Goal: Feedback & Contribution: Contribute content

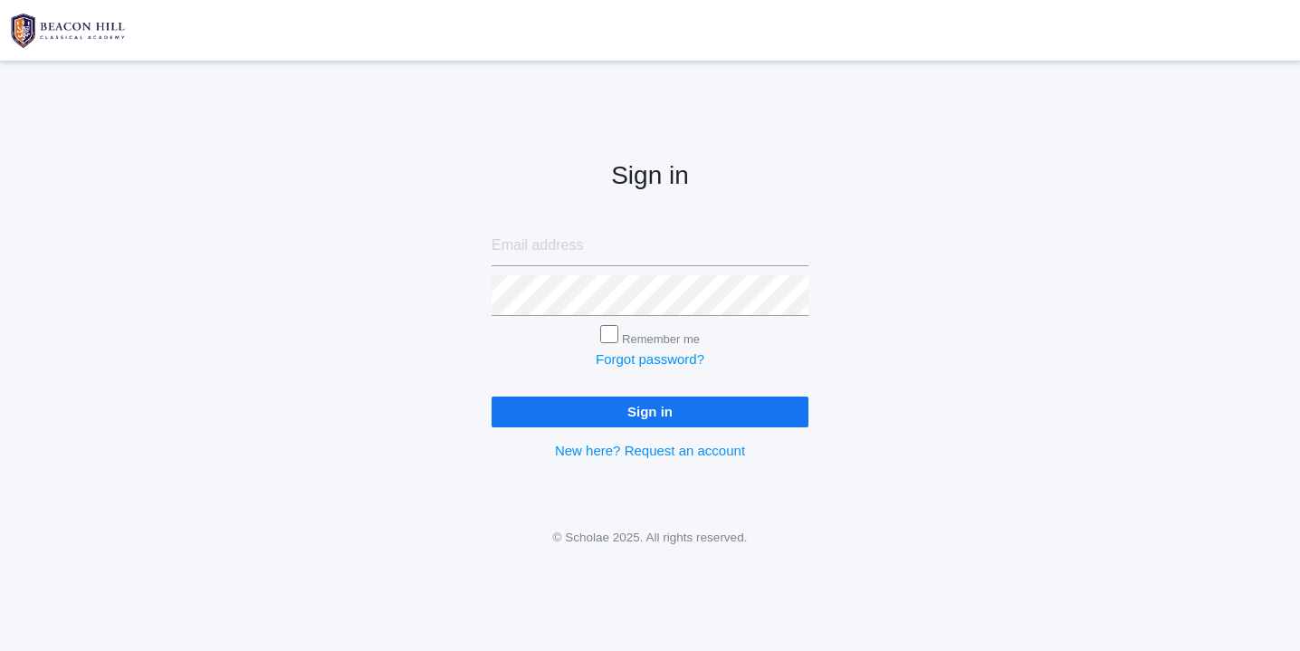
click at [567, 249] on input "email" at bounding box center [650, 245] width 317 height 41
type input "[EMAIL_ADDRESS][DOMAIN_NAME]"
click at [660, 406] on input "Sign in" at bounding box center [650, 411] width 317 height 30
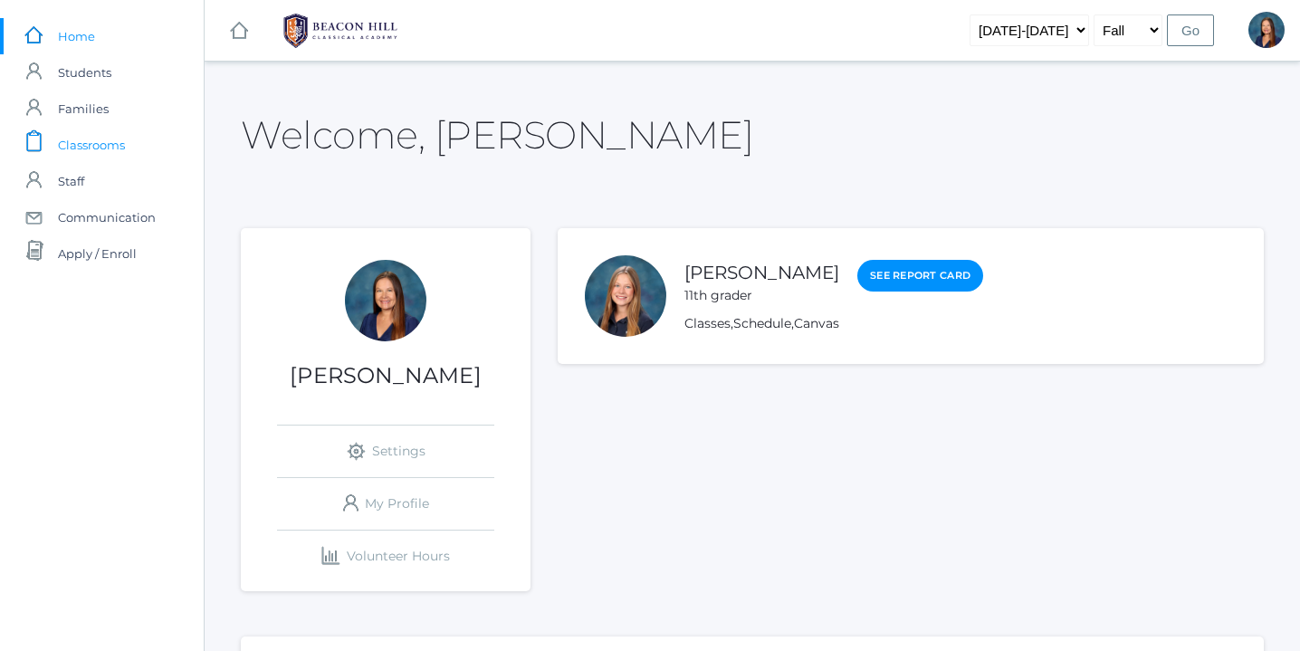
click at [115, 147] on span "Classrooms" at bounding box center [91, 145] width 67 height 36
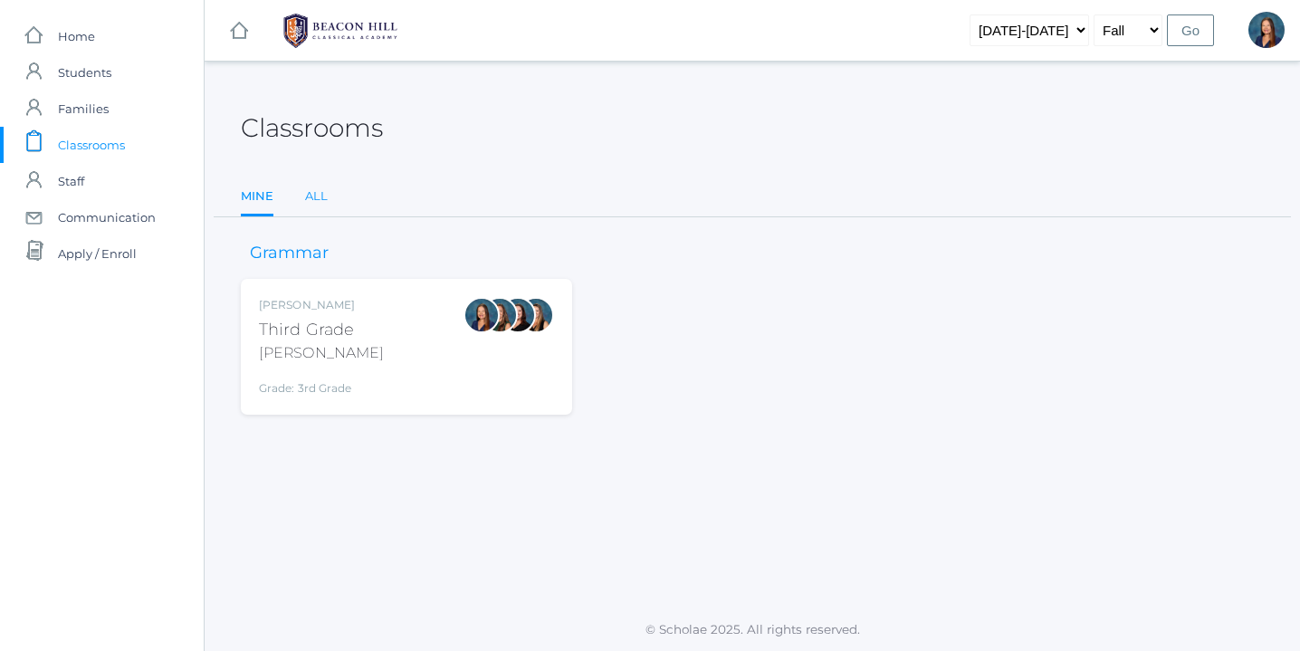
click at [323, 196] on link "All" at bounding box center [316, 196] width 23 height 36
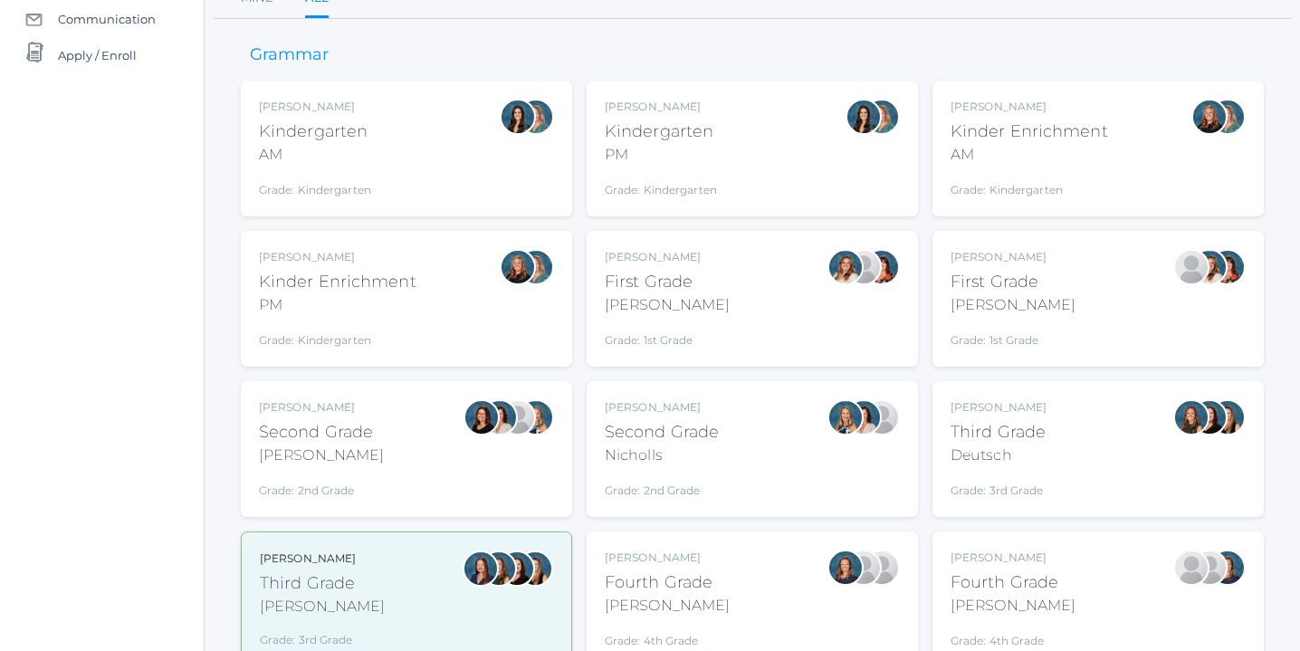
scroll to position [207, 0]
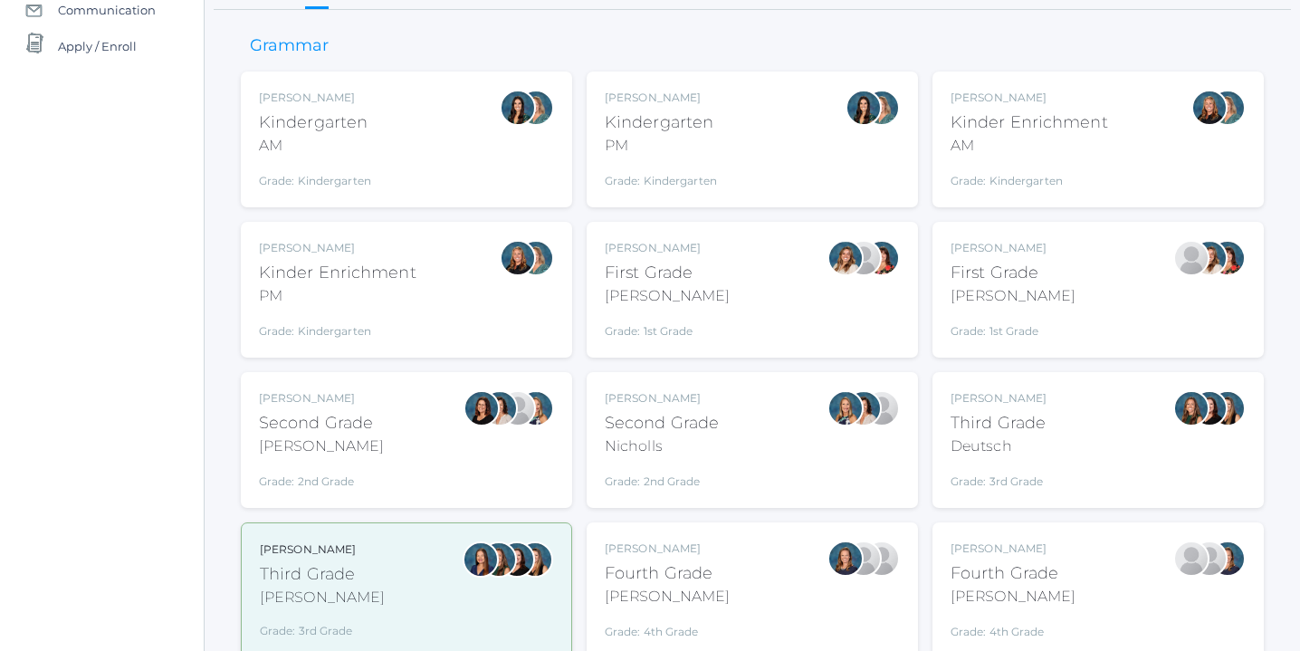
click at [1072, 414] on div "Andrea Deutsch Third Grade Deutsch Grade: 3rd Grade 03LA" at bounding box center [1097, 440] width 295 height 100
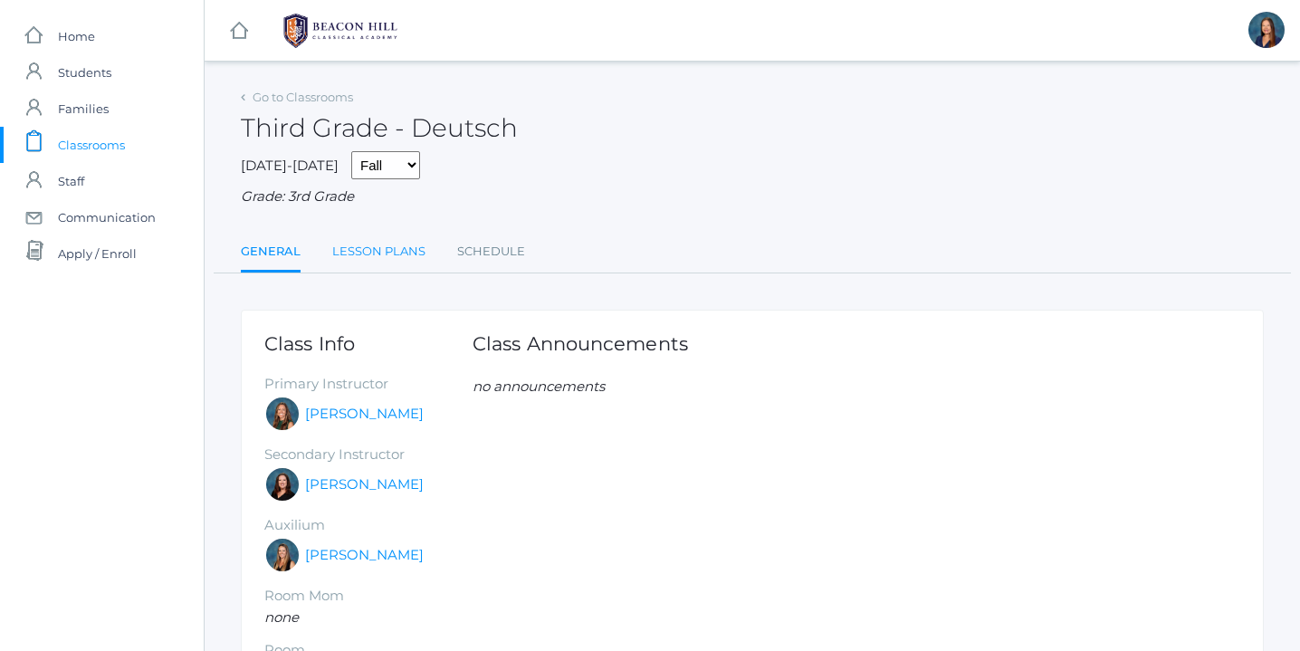
click at [374, 250] on link "Lesson Plans" at bounding box center [378, 252] width 93 height 36
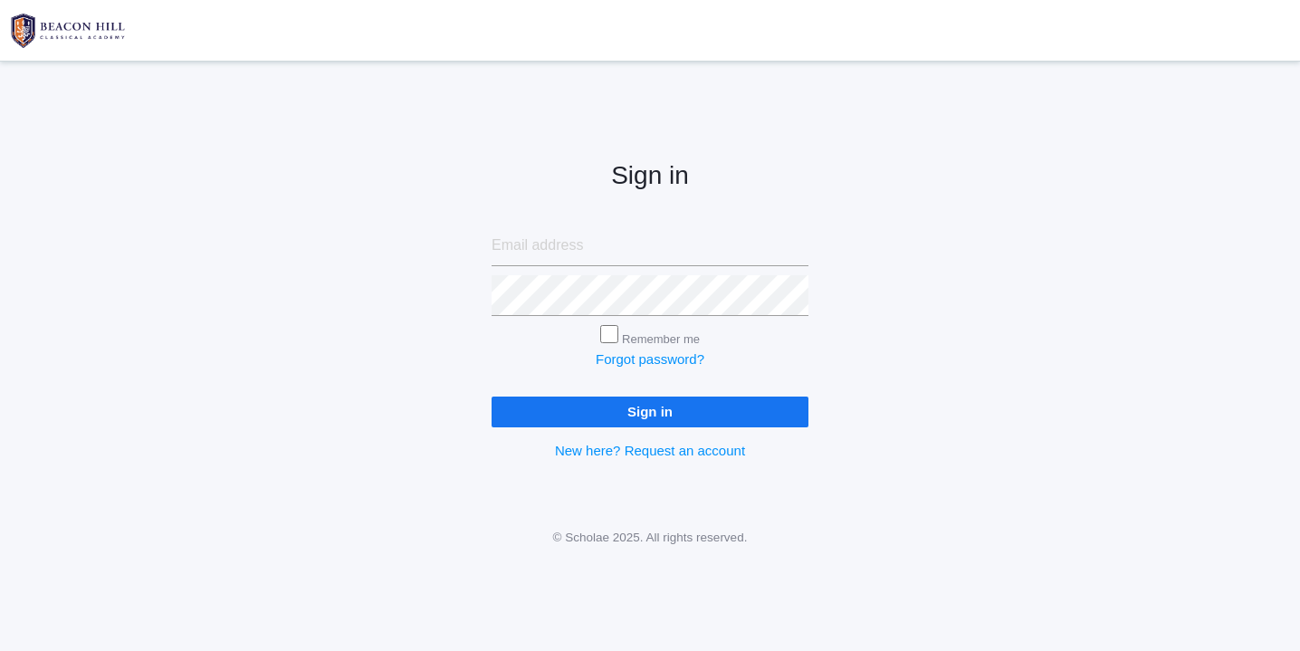
click at [555, 244] on input "email" at bounding box center [650, 245] width 317 height 41
type input "[EMAIL_ADDRESS][DOMAIN_NAME]"
click at [660, 408] on input "Sign in" at bounding box center [650, 411] width 317 height 30
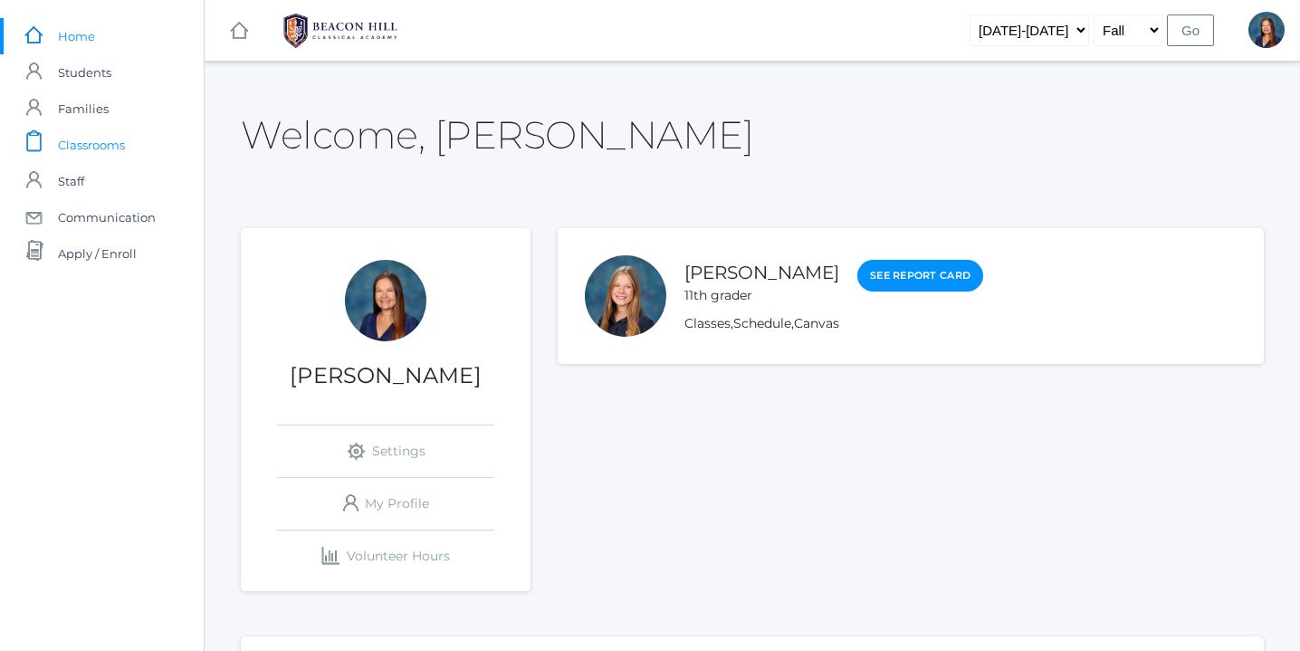
click at [114, 144] on span "Classrooms" at bounding box center [91, 145] width 67 height 36
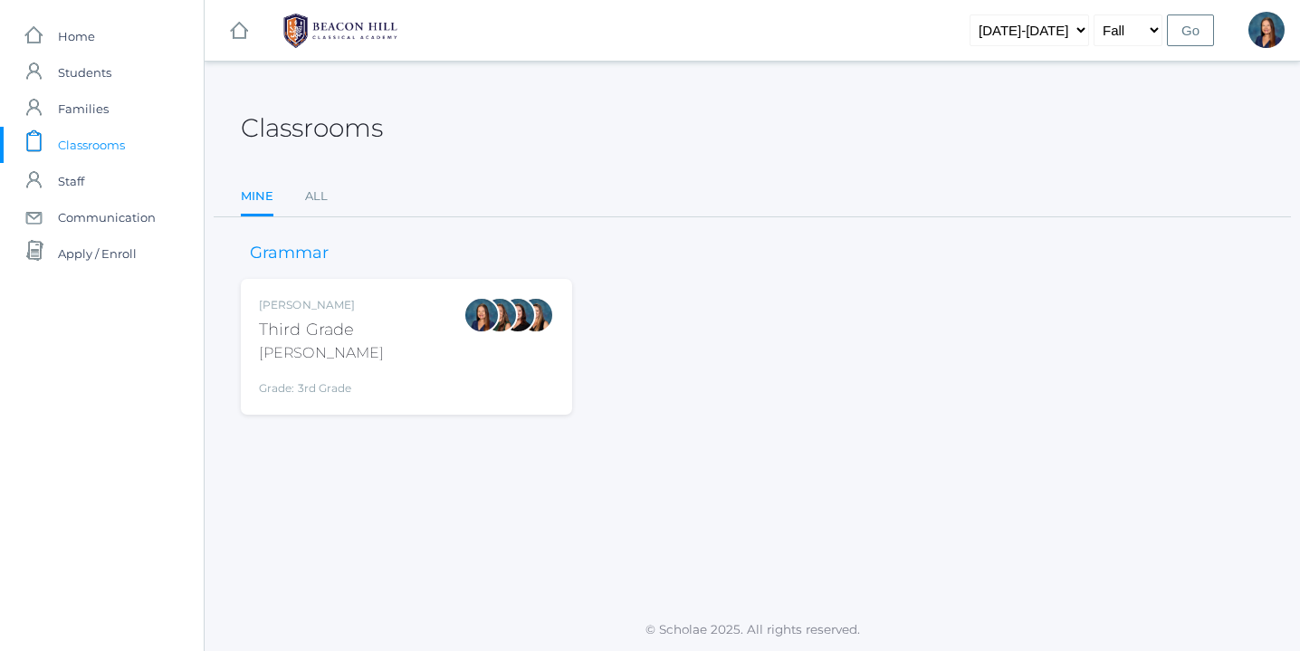
click at [435, 361] on div "Lori Webster Third Grade Webster Grade: 3rd Grade 03LA" at bounding box center [406, 347] width 295 height 100
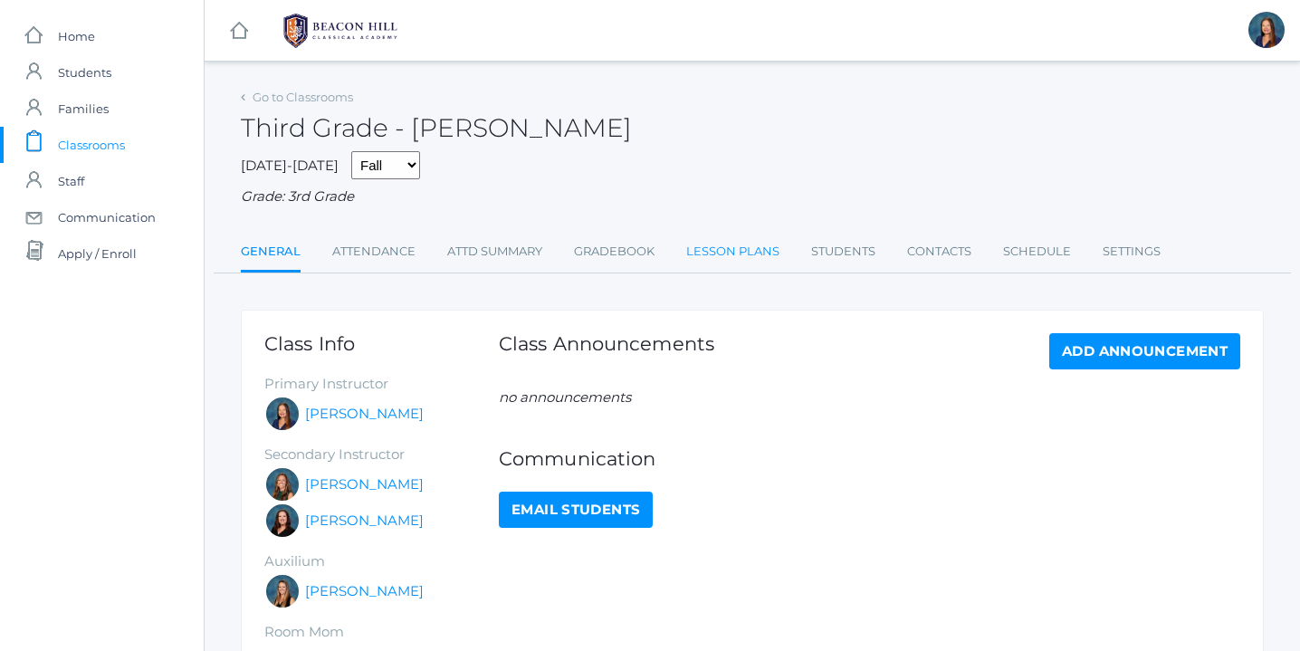
click at [757, 254] on link "Lesson Plans" at bounding box center [732, 252] width 93 height 36
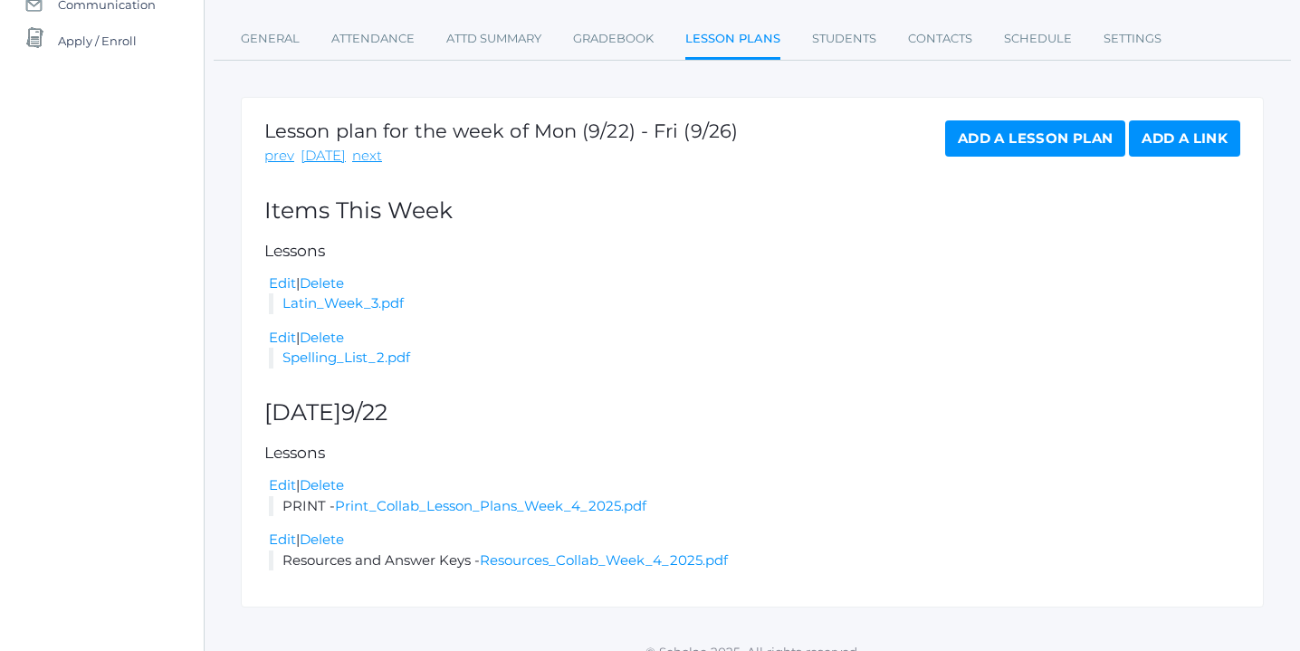
scroll to position [235, 0]
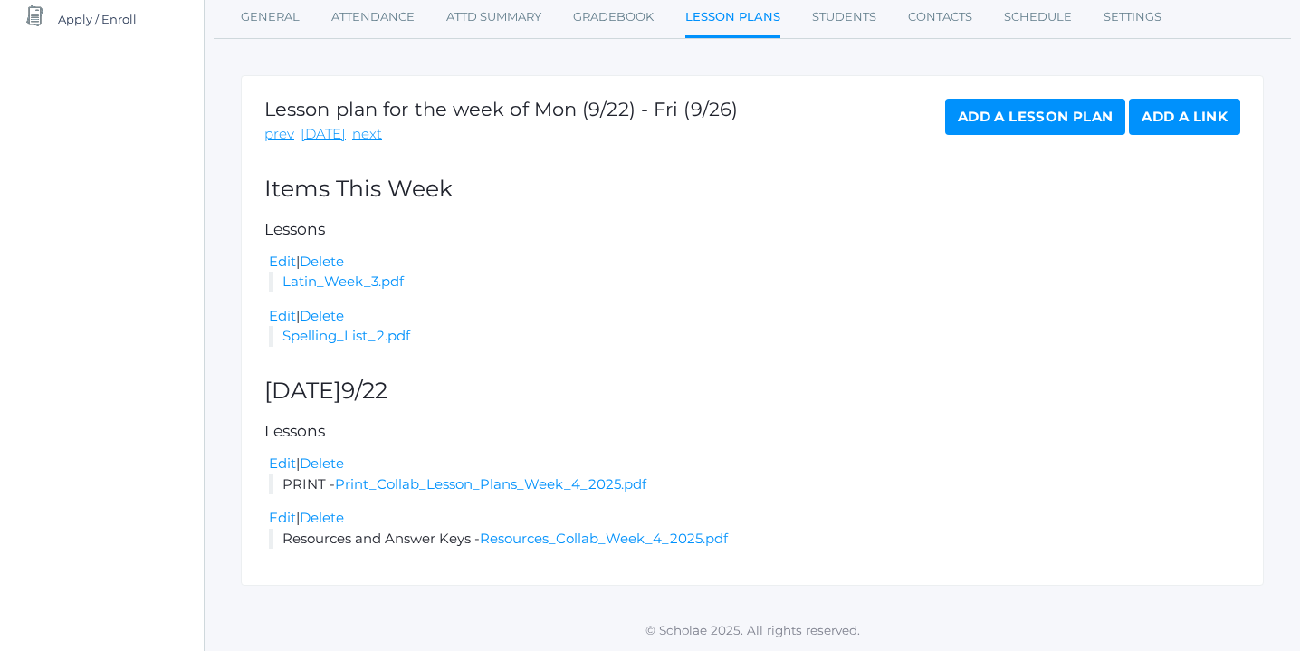
click at [1029, 111] on link "Add a Lesson Plan" at bounding box center [1035, 117] width 180 height 36
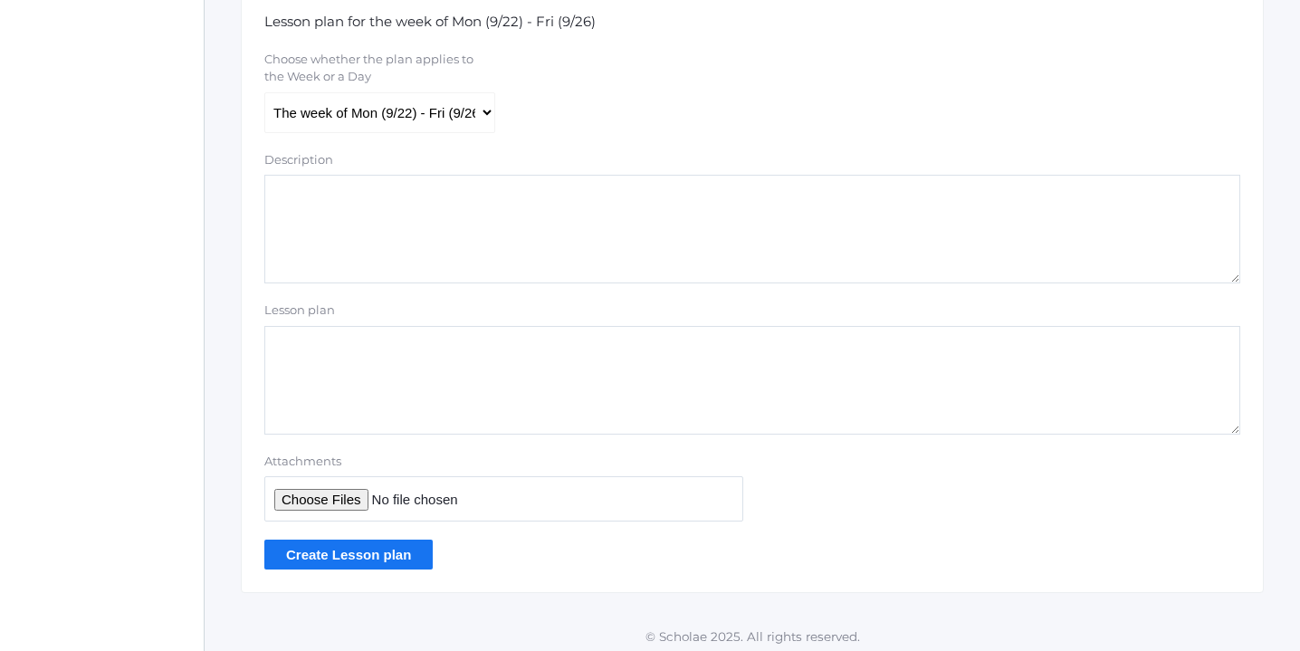
scroll to position [387, 0]
click at [483, 110] on select "The week of Mon (9/22) - Fri (9/26) Monday (9/22) Tuesday (9/23) Wednesday (9/2…" at bounding box center [379, 110] width 231 height 41
select select "2025-09-24"
click at [264, 90] on select "The week of Mon (9/22) - Fri (9/26) Monday (9/22) Tuesday (9/23) Wednesday (9/2…" at bounding box center [379, 110] width 231 height 41
click at [335, 492] on input "Attachments" at bounding box center [503, 495] width 479 height 44
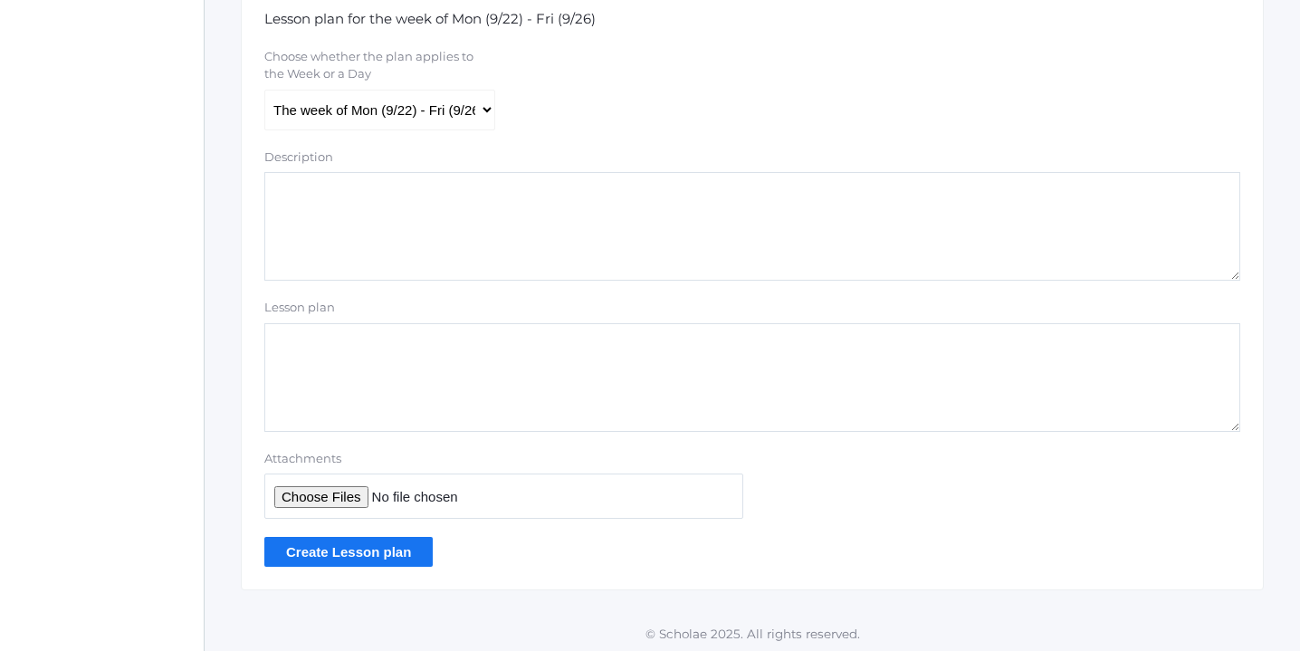
type input "C:\fakepath\Week 5 Lesson Plans 2025.pdf"
click at [347, 553] on input "Create Lesson plan" at bounding box center [348, 552] width 168 height 30
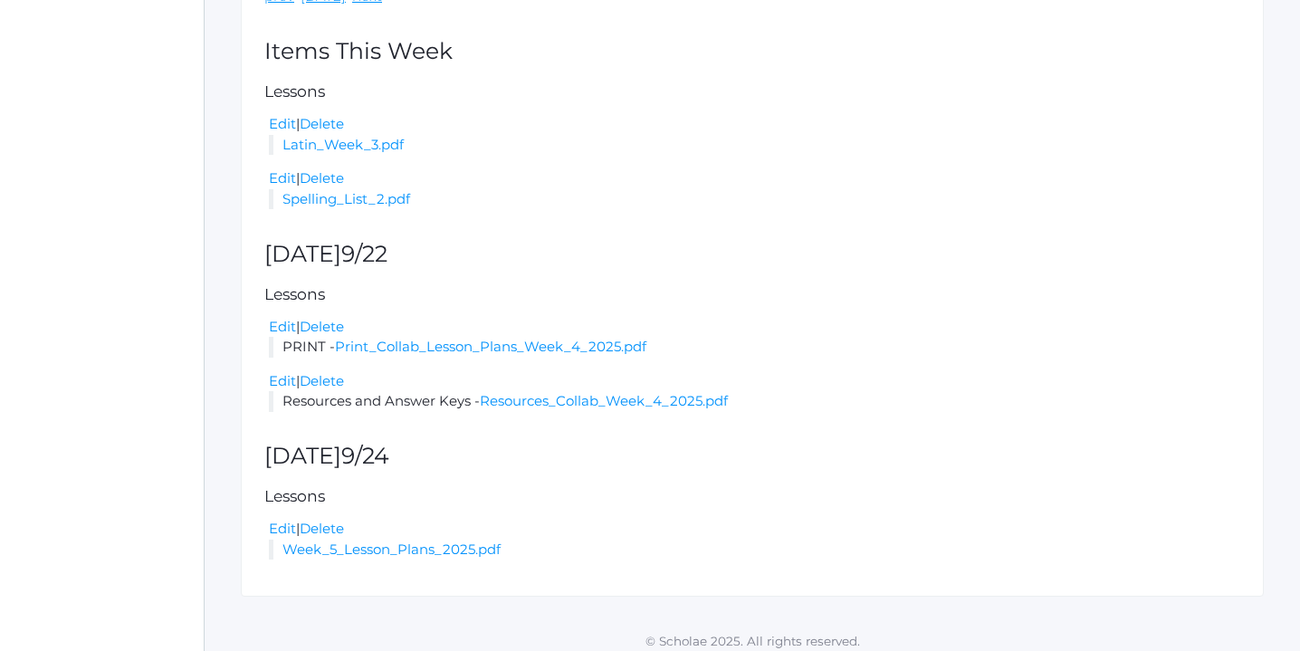
scroll to position [425, 0]
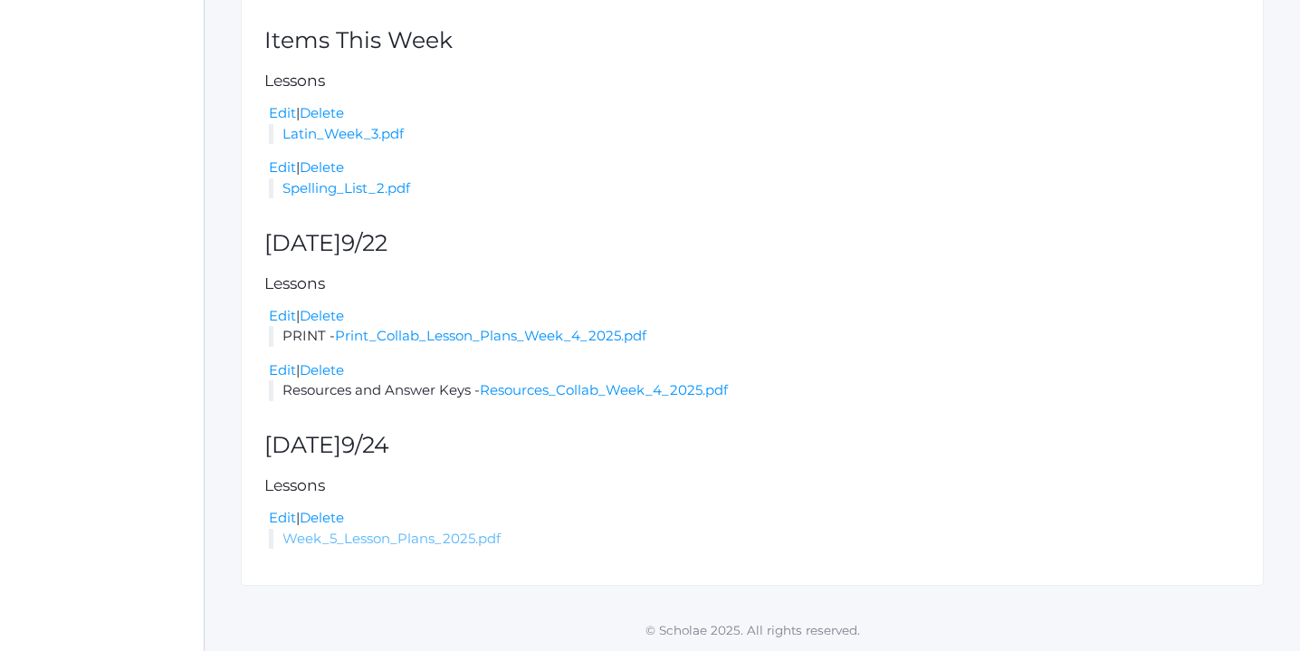
click at [416, 540] on link "Week_5_Lesson_Plans_2025.pdf" at bounding box center [391, 538] width 218 height 17
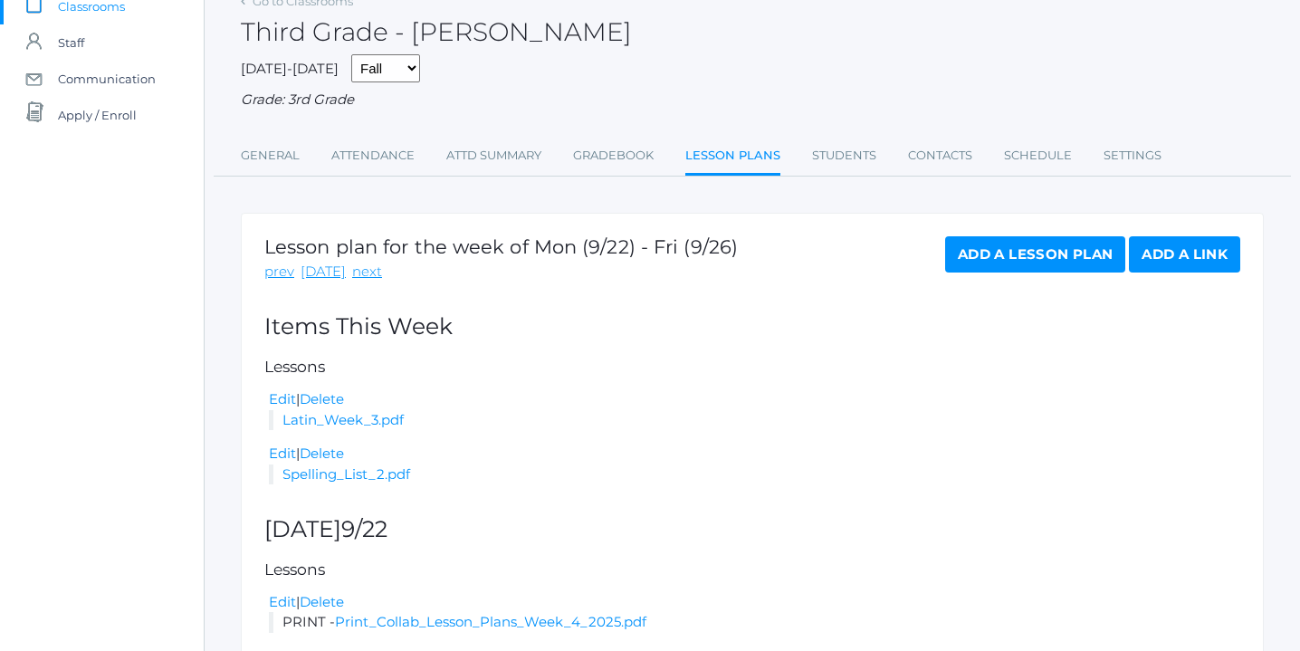
scroll to position [0, 0]
